Goal: Task Accomplishment & Management: Complete application form

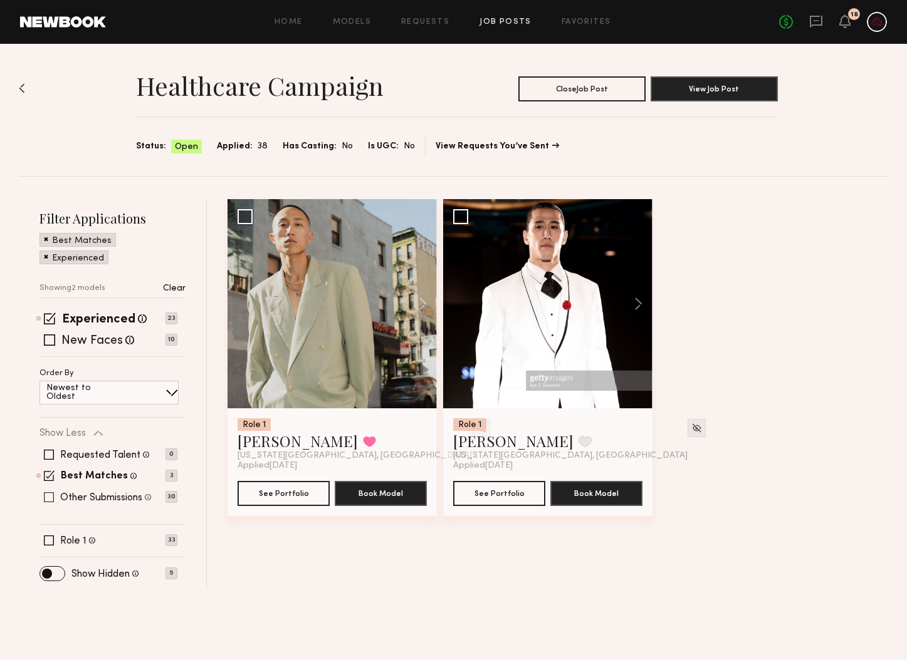
click at [51, 494] on span at bounding box center [49, 498] width 10 height 10
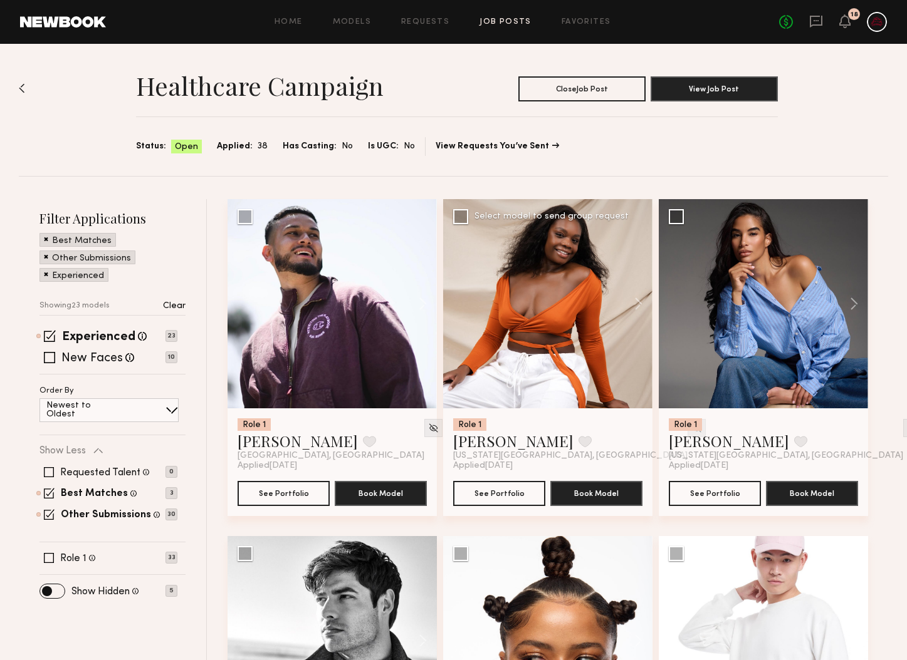
click at [691, 431] on img at bounding box center [696, 428] width 11 height 11
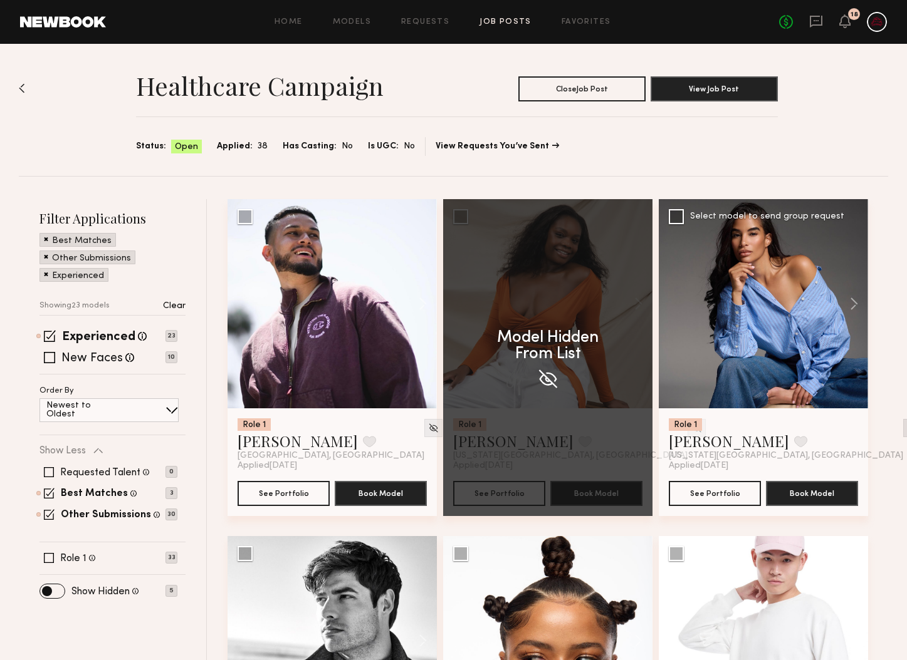
click at [906, 432] on img at bounding box center [912, 428] width 11 height 11
